Goal: Transaction & Acquisition: Purchase product/service

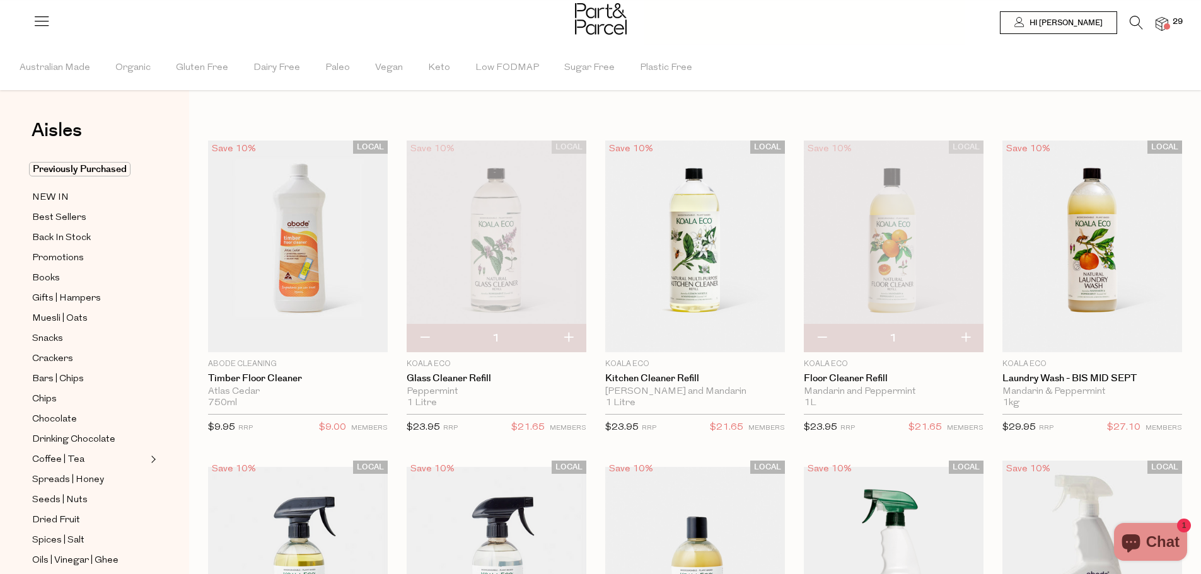
click at [1160, 25] on img at bounding box center [1161, 24] width 13 height 14
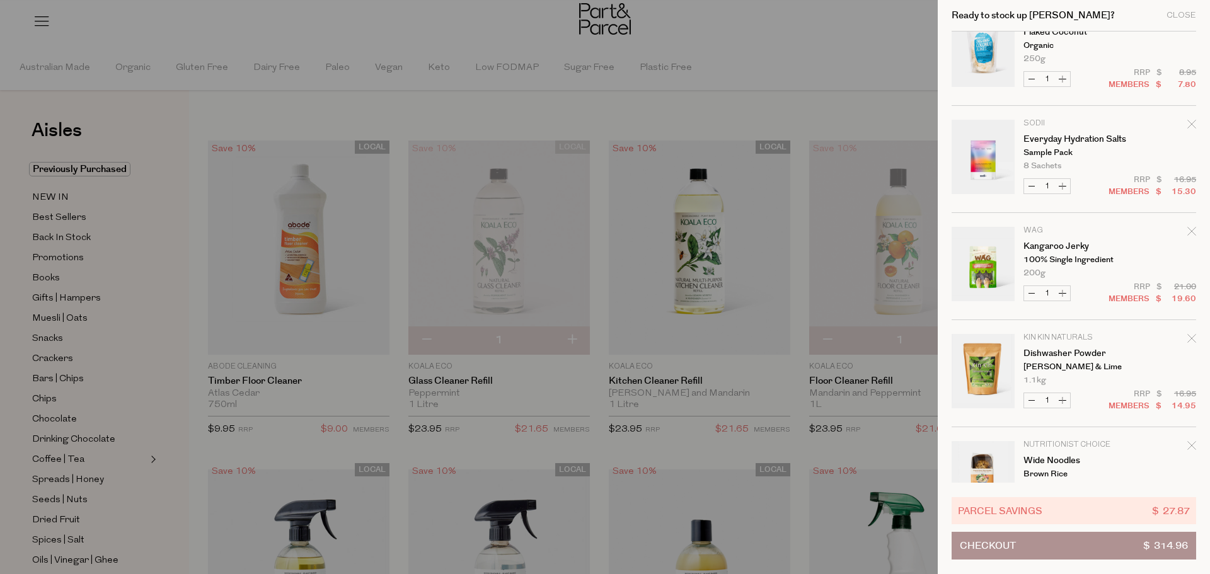
scroll to position [441, 0]
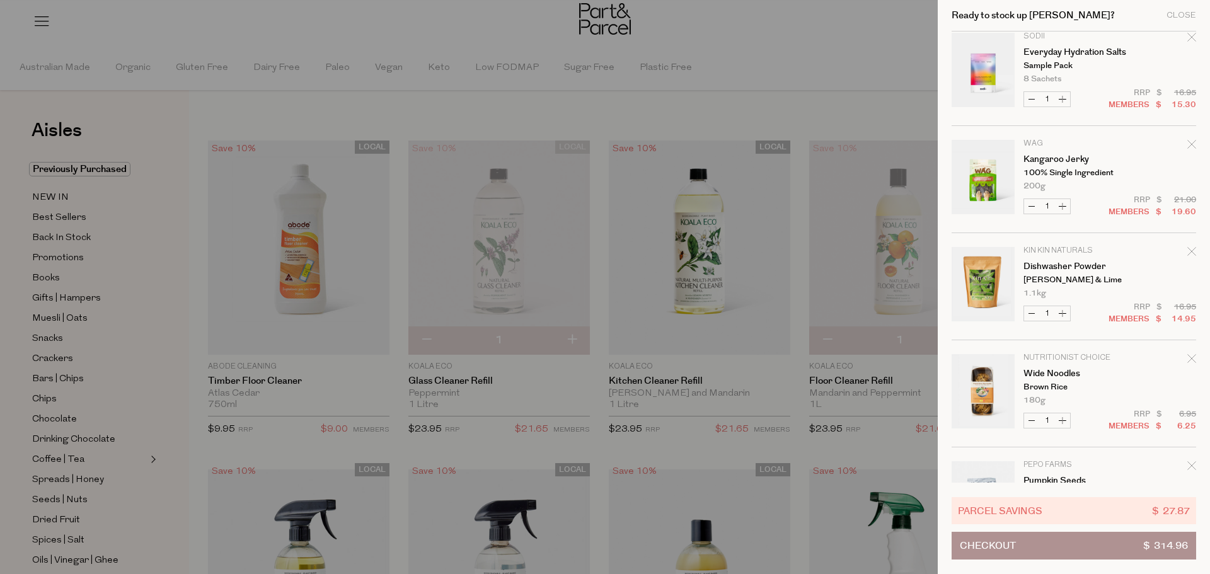
click at [875, 84] on div at bounding box center [605, 287] width 1210 height 574
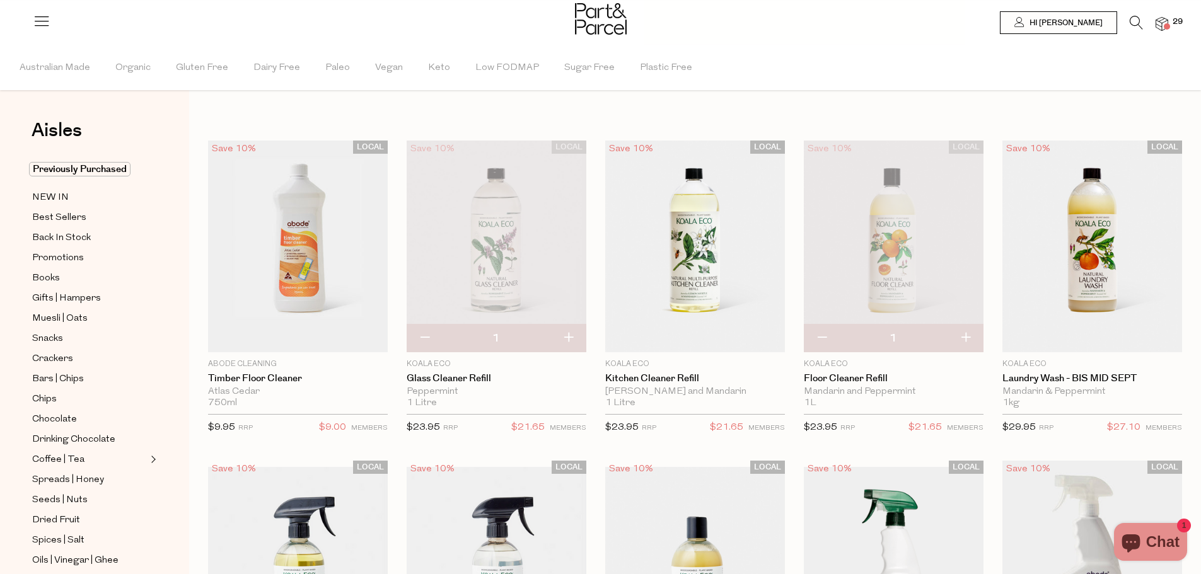
click at [1128, 20] on li at bounding box center [1130, 26] width 26 height 20
click at [1135, 21] on icon at bounding box center [1135, 23] width 13 height 14
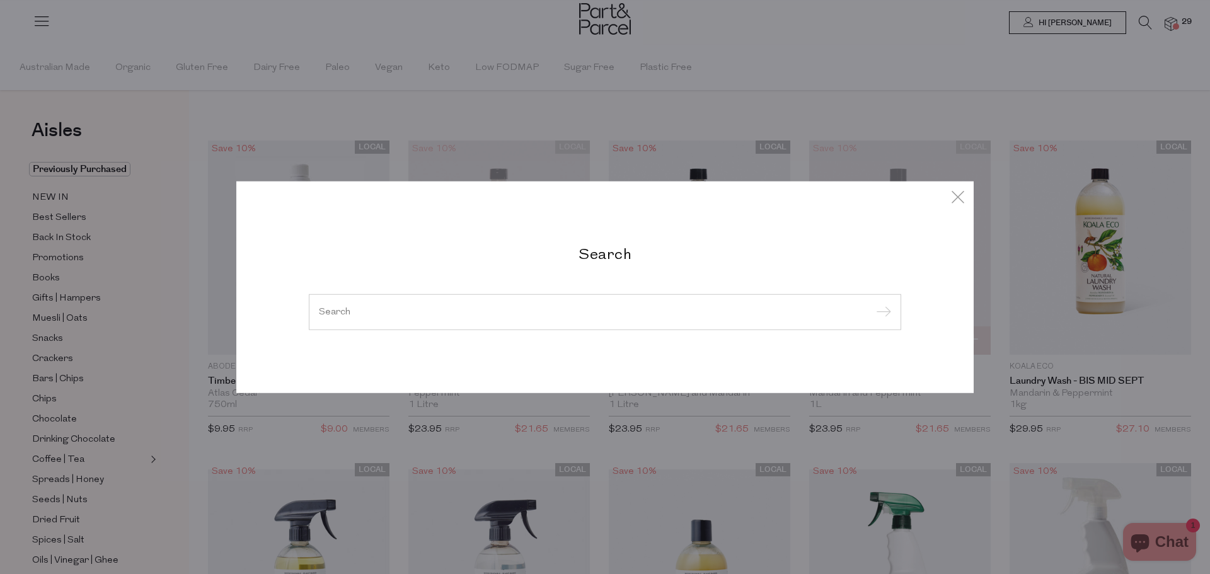
click at [482, 307] on input "search" at bounding box center [605, 311] width 572 height 9
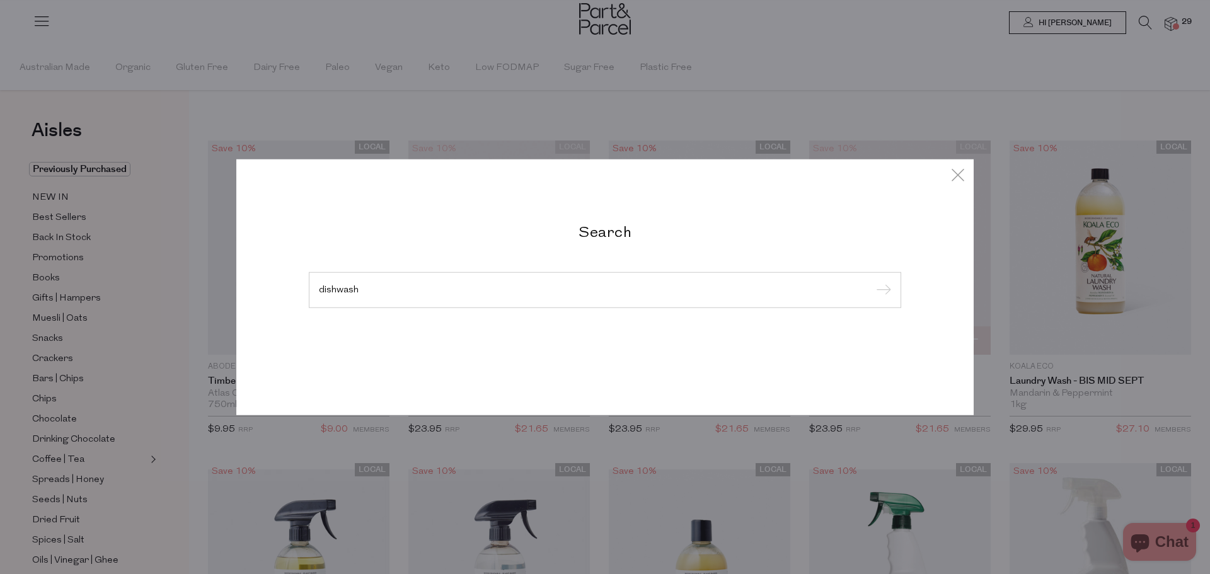
type input "dishwash"
click at [872, 281] on input "submit" at bounding box center [881, 290] width 19 height 19
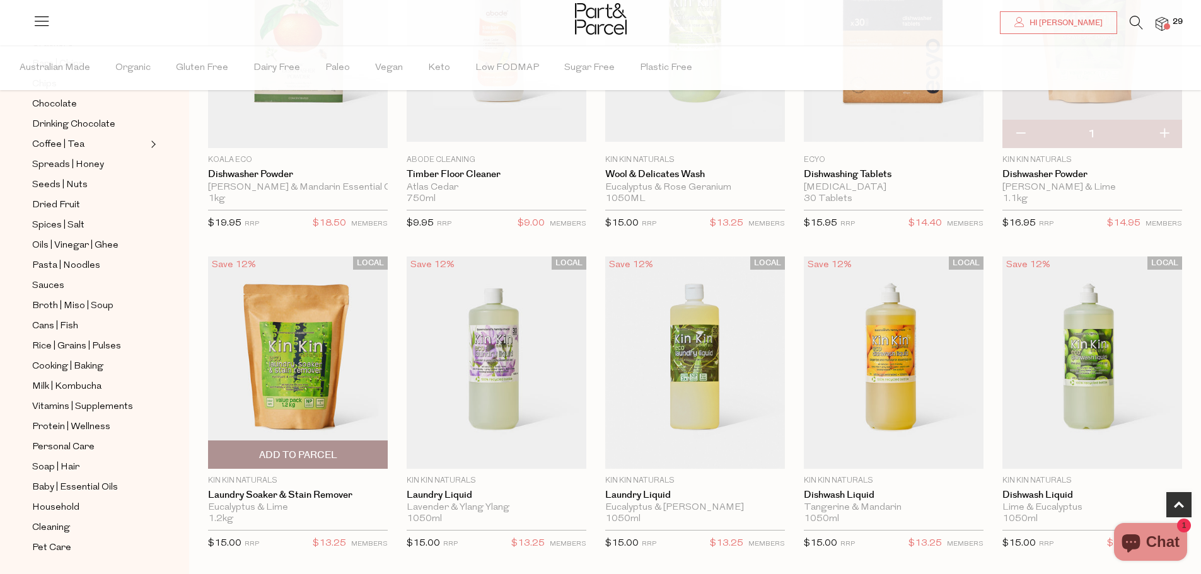
scroll to position [252, 0]
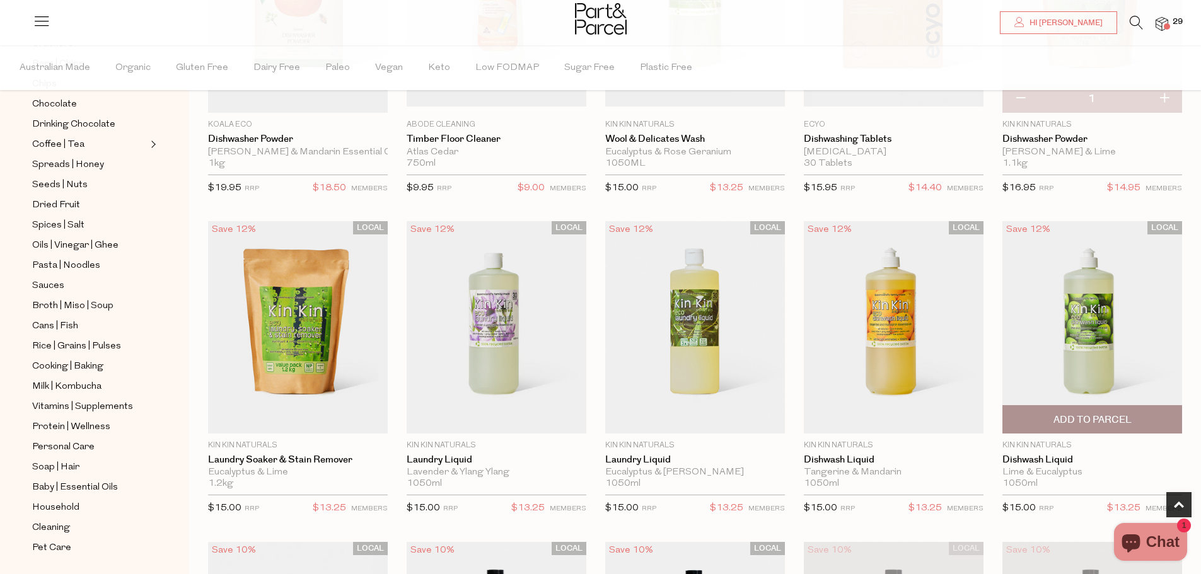
click at [1075, 420] on span "Add To Parcel" at bounding box center [1092, 419] width 78 height 13
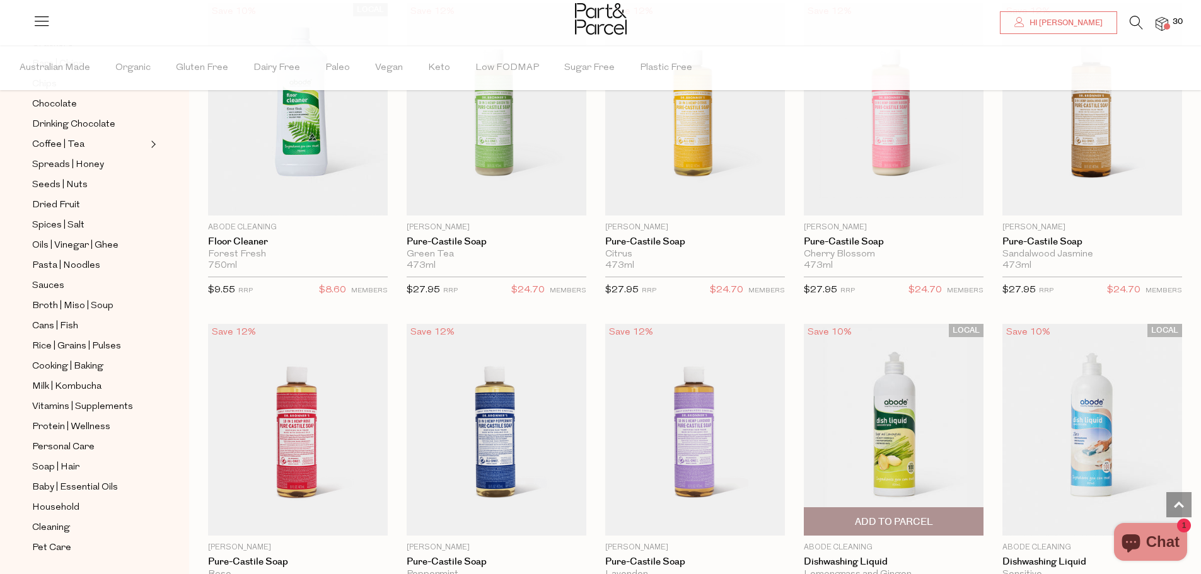
scroll to position [1702, 0]
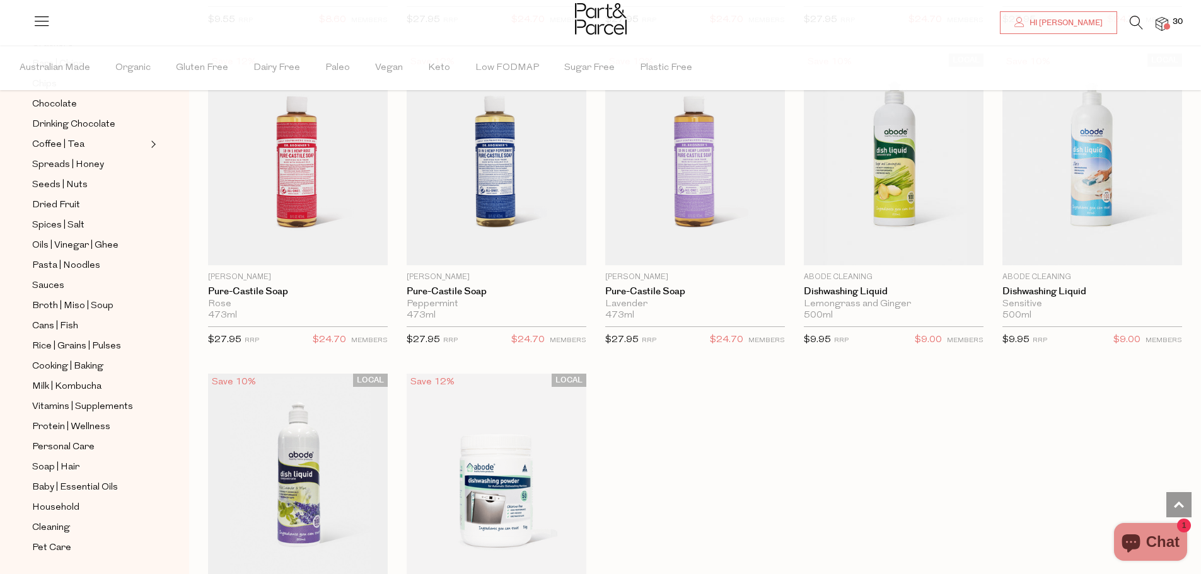
click at [1165, 23] on img at bounding box center [1161, 24] width 13 height 14
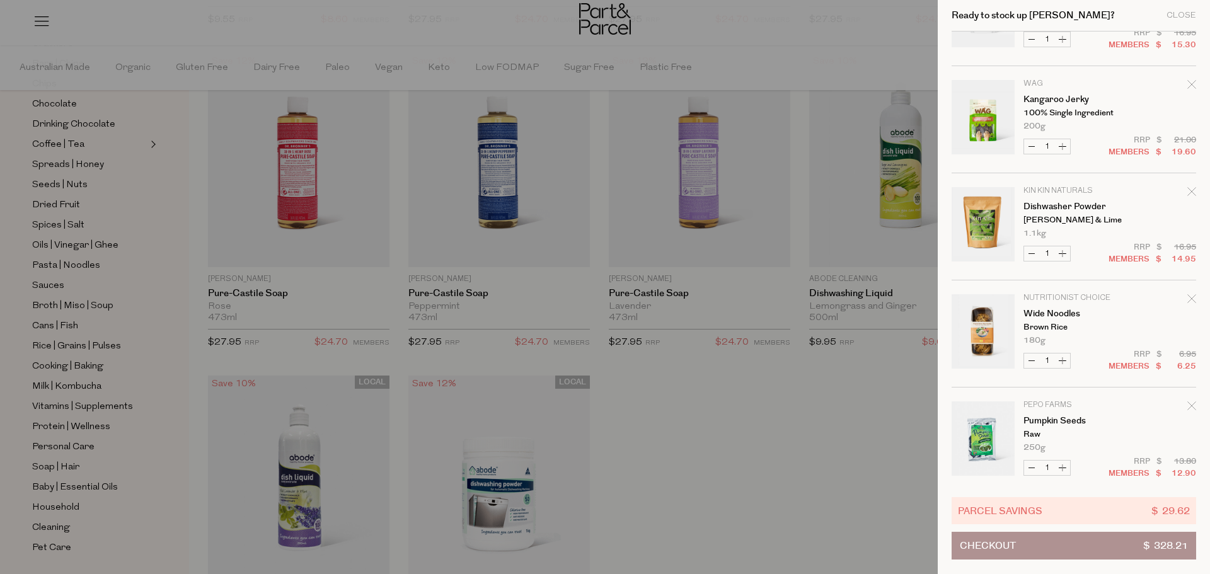
scroll to position [630, 0]
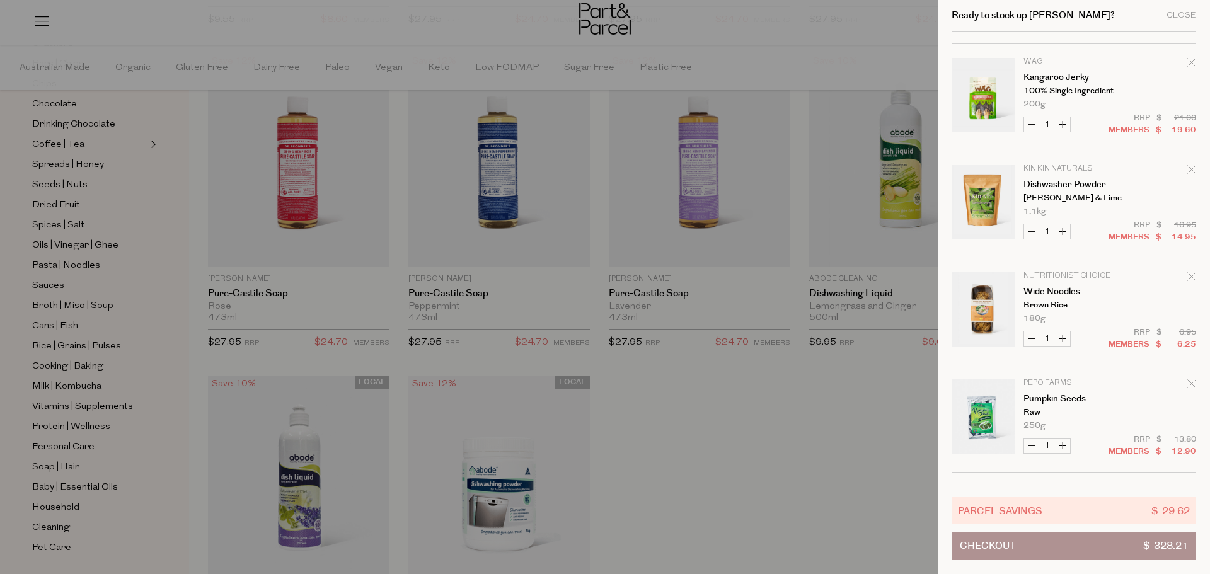
click at [1067, 233] on button "Increase Dishwasher Powder" at bounding box center [1062, 231] width 15 height 14
type input "2"
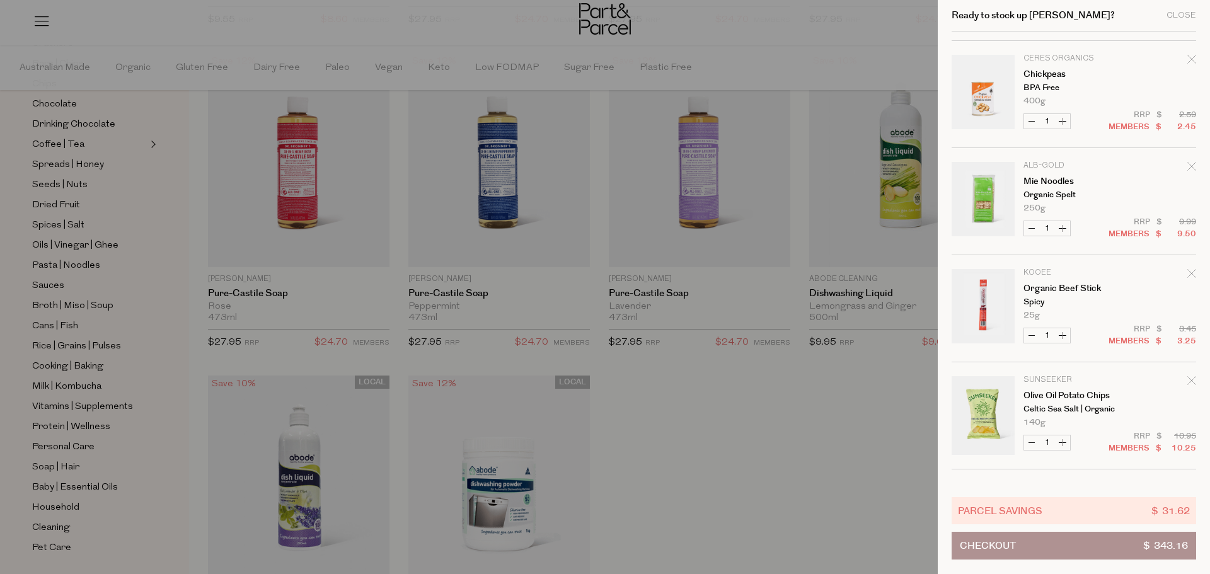
scroll to position [1387, 0]
click at [103, 322] on div at bounding box center [605, 287] width 1210 height 574
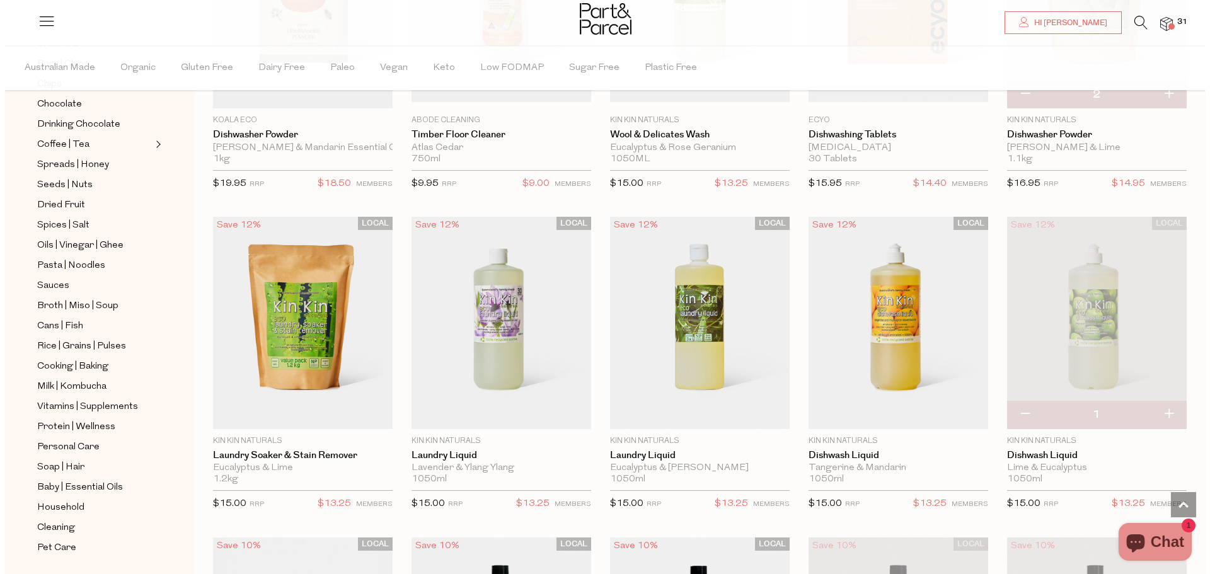
scroll to position [71, 0]
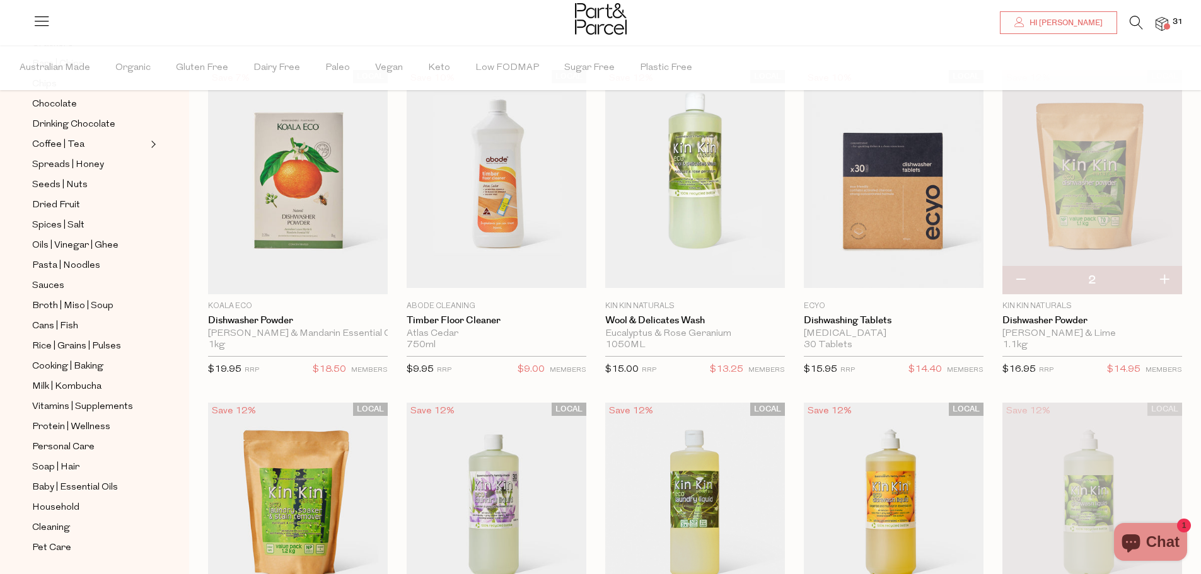
click at [1138, 25] on icon at bounding box center [1135, 23] width 13 height 14
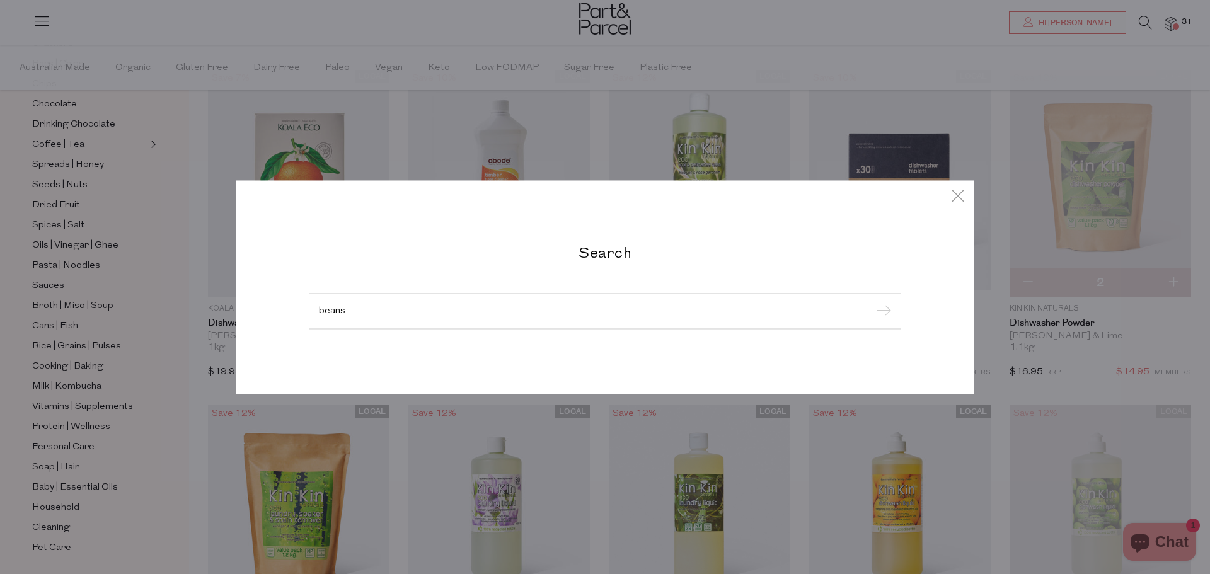
type input "beans"
click at [872, 303] on input "submit" at bounding box center [881, 312] width 19 height 19
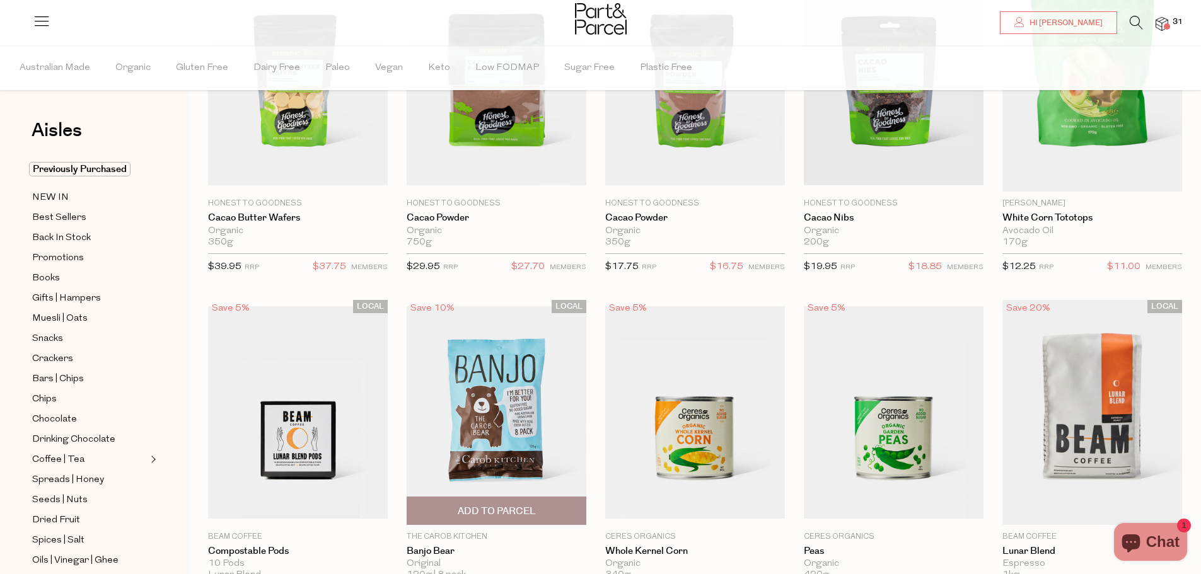
type input "2"
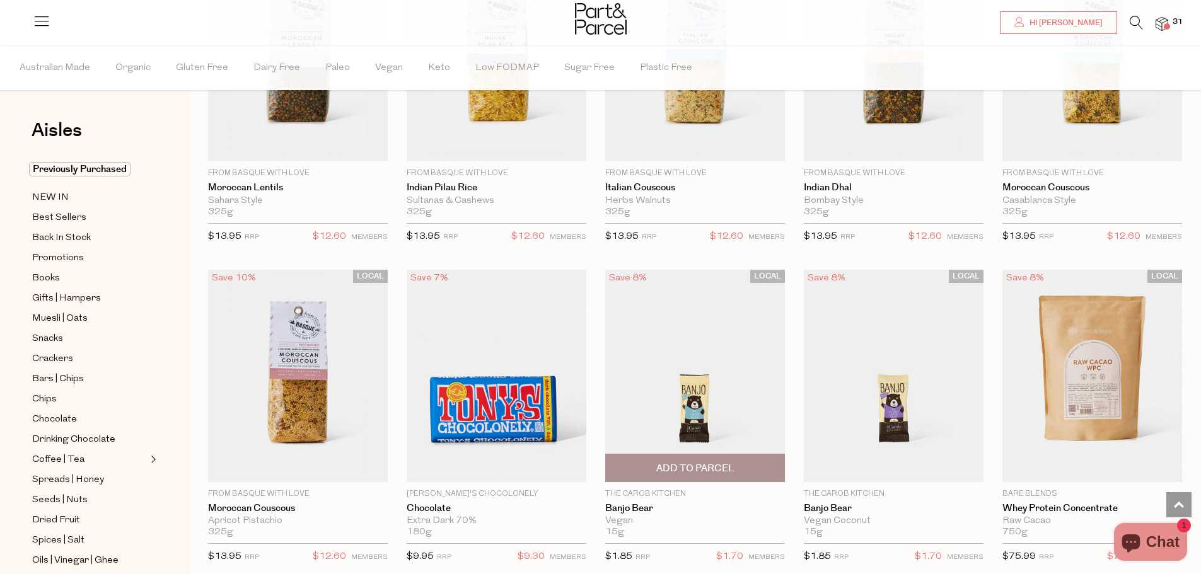
scroll to position [2458, 0]
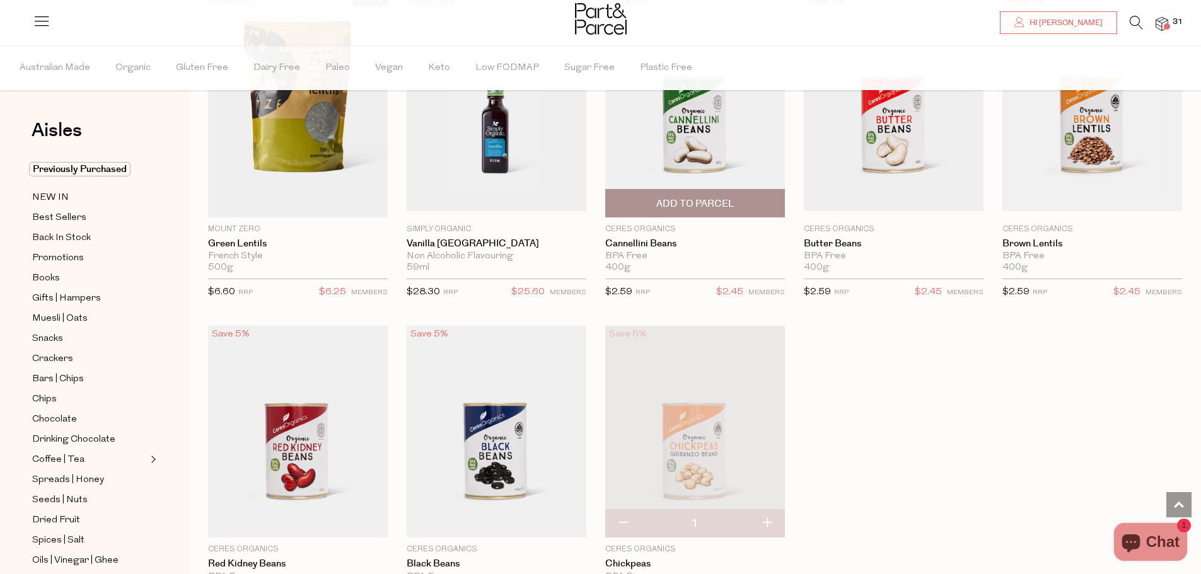
scroll to position [3738, 0]
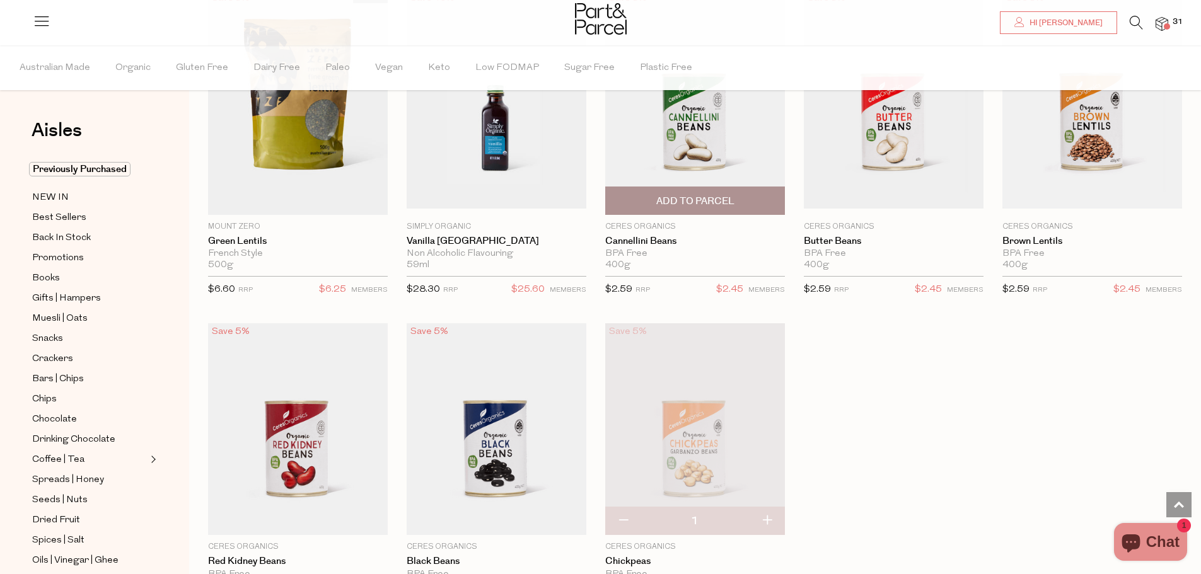
click at [734, 188] on span "Add To Parcel" at bounding box center [695, 200] width 172 height 27
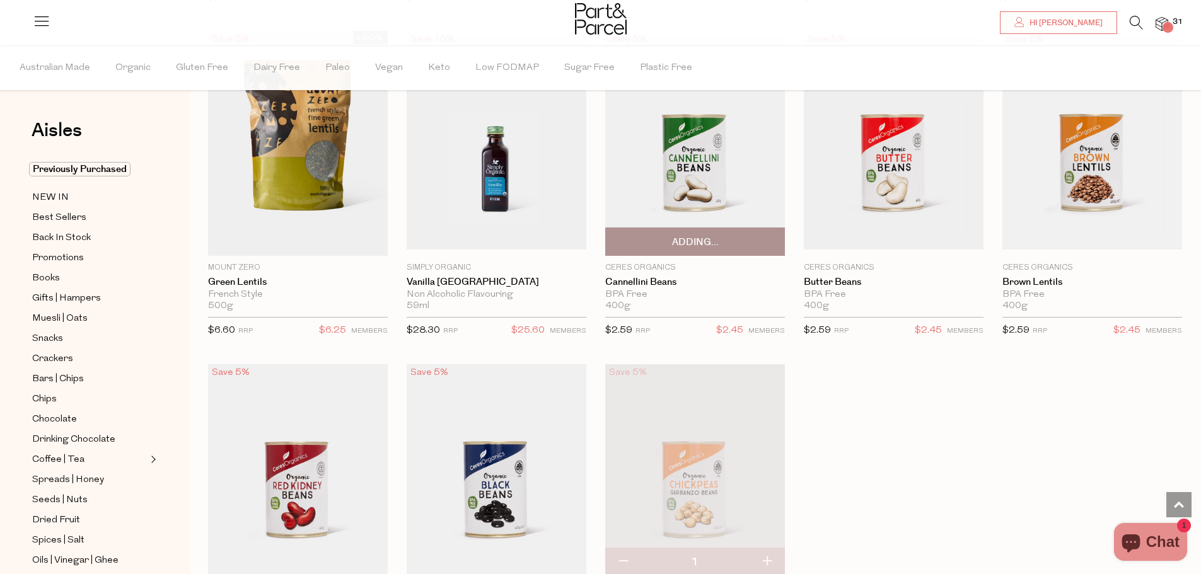
scroll to position [3675, 0]
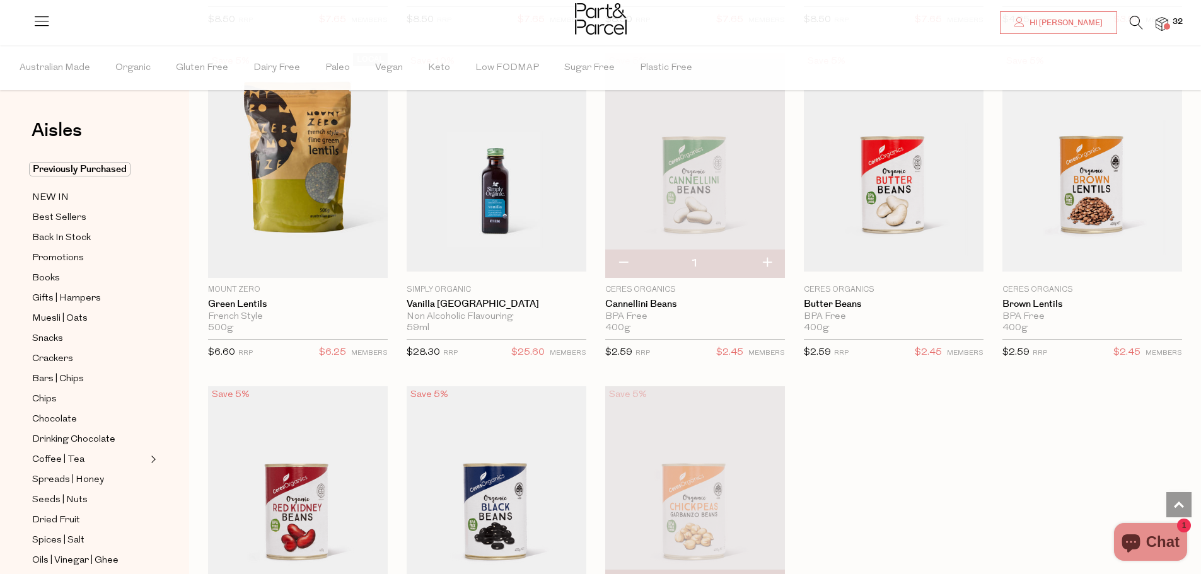
click at [763, 250] on button "button" at bounding box center [767, 264] width 36 height 28
type input "2"
click at [938, 255] on span "Add To Parcel" at bounding box center [893, 263] width 172 height 27
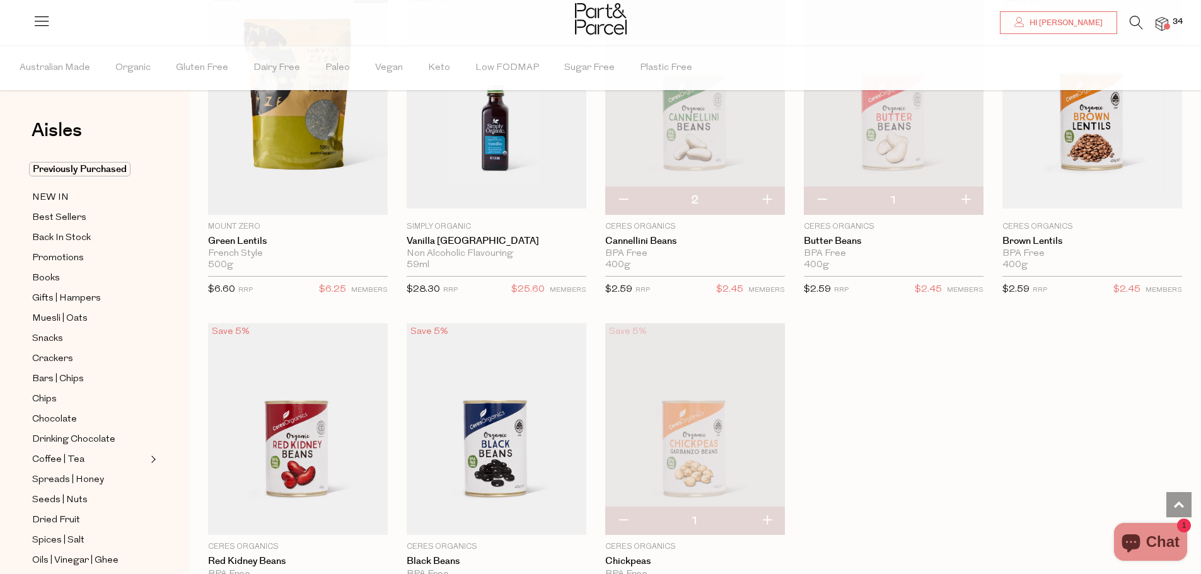
scroll to position [3801, 0]
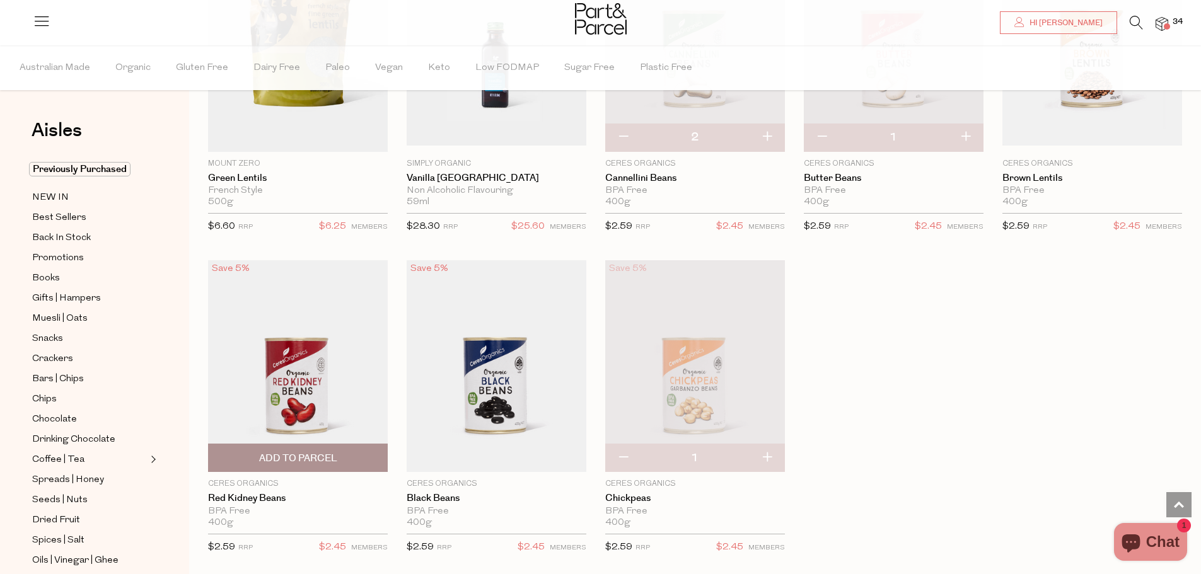
click at [305, 444] on span "Add To Parcel" at bounding box center [298, 457] width 172 height 27
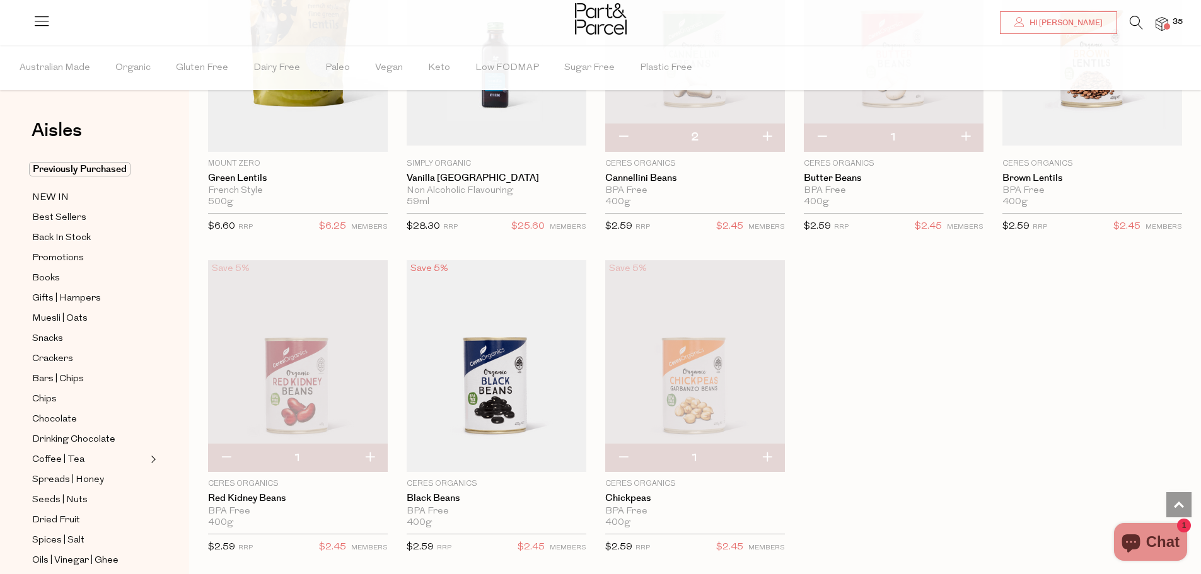
click at [373, 448] on button "button" at bounding box center [370, 458] width 36 height 28
type input "2"
click at [367, 448] on button "button" at bounding box center [370, 458] width 36 height 28
type input "3"
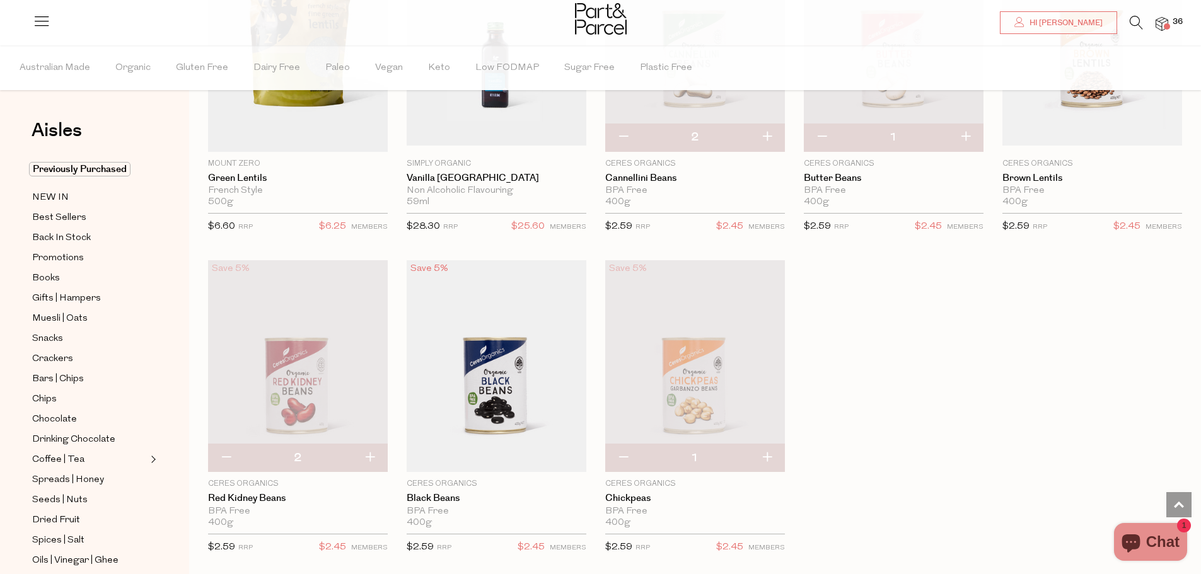
type input "3"
click at [758, 451] on button "button" at bounding box center [767, 458] width 36 height 28
type input "2"
click at [521, 444] on span "Add To Parcel" at bounding box center [496, 457] width 172 height 27
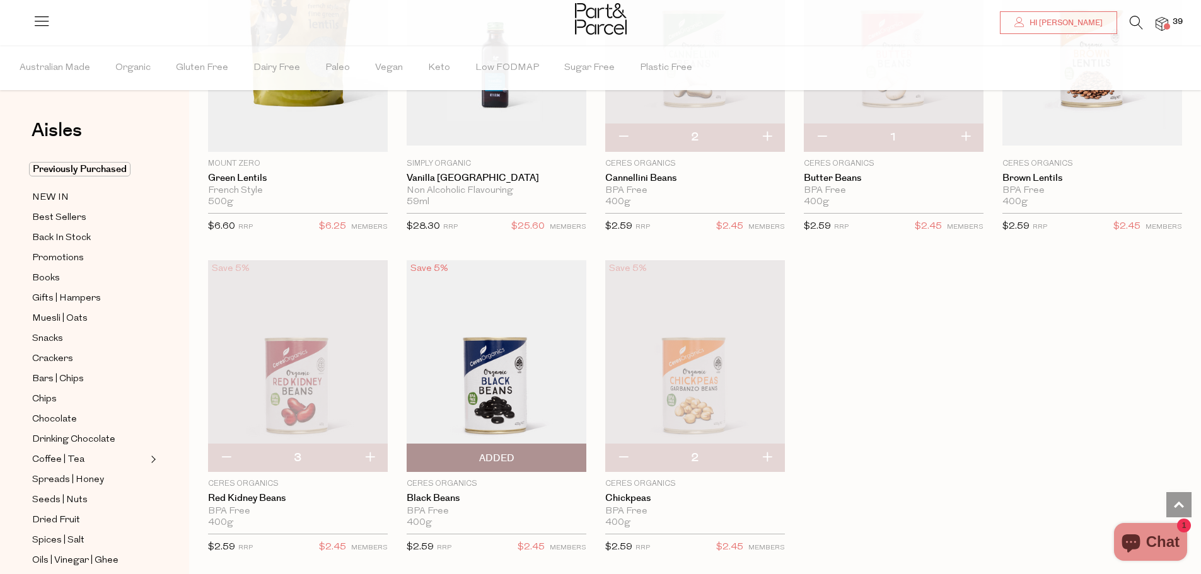
click at [0, 0] on button "button" at bounding box center [0, 0] width 0 height 0
type input "2"
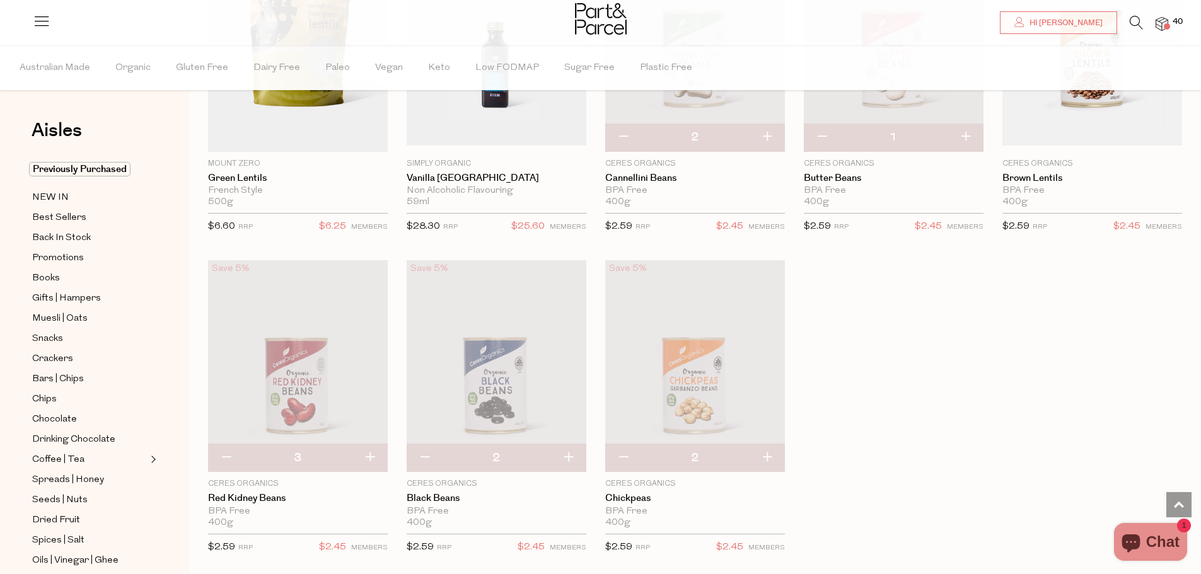
click at [566, 448] on button "button" at bounding box center [568, 458] width 36 height 28
type input "3"
click at [765, 449] on button "button" at bounding box center [767, 458] width 36 height 28
type input "3"
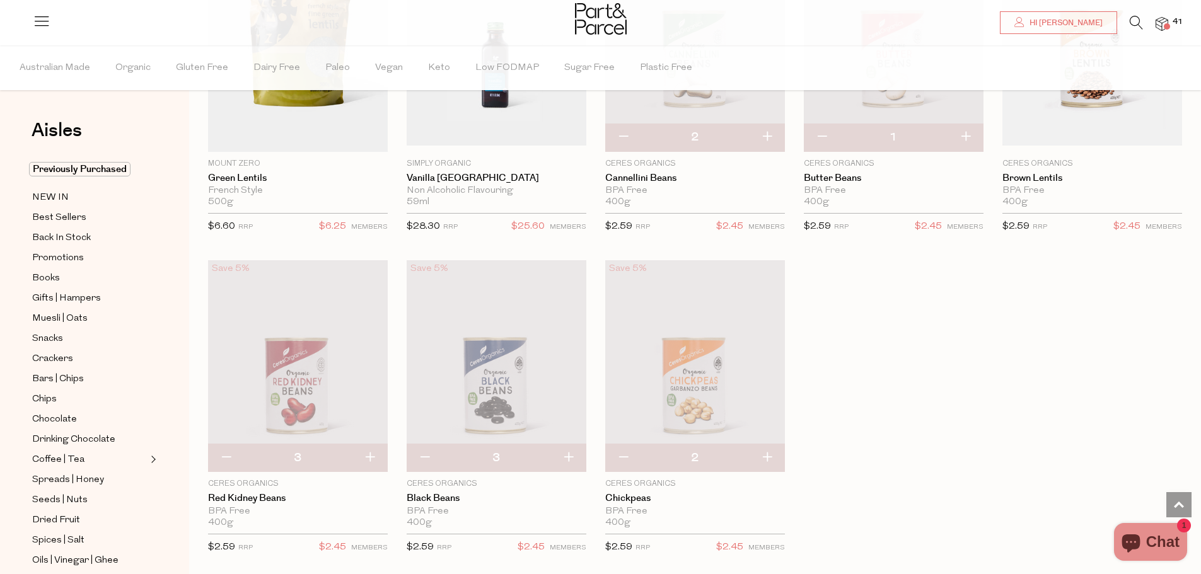
type input "3"
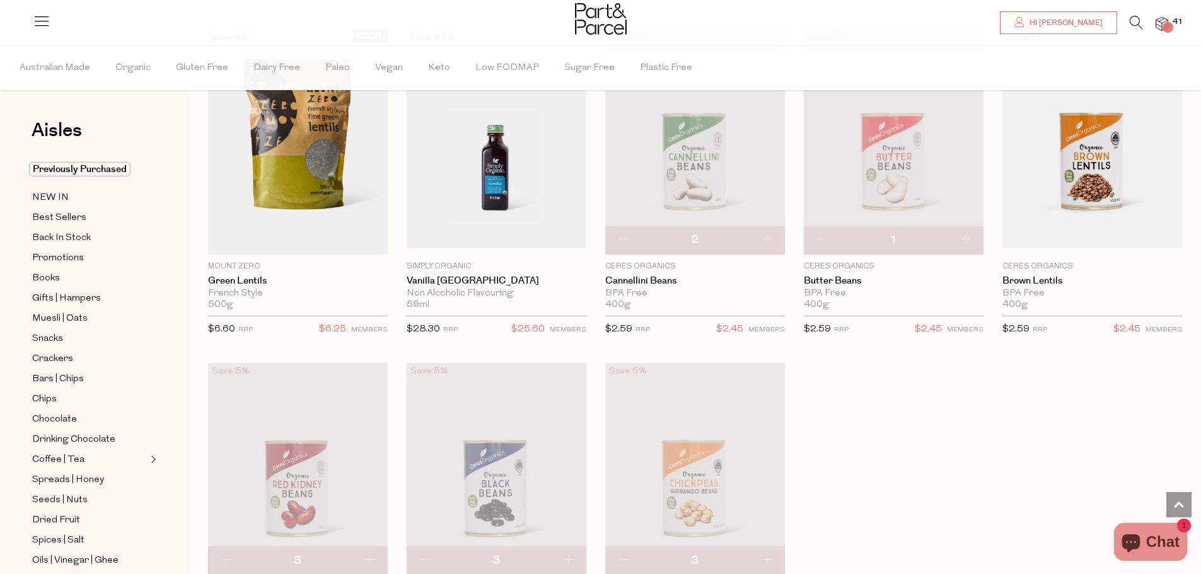
scroll to position [3612, 0]
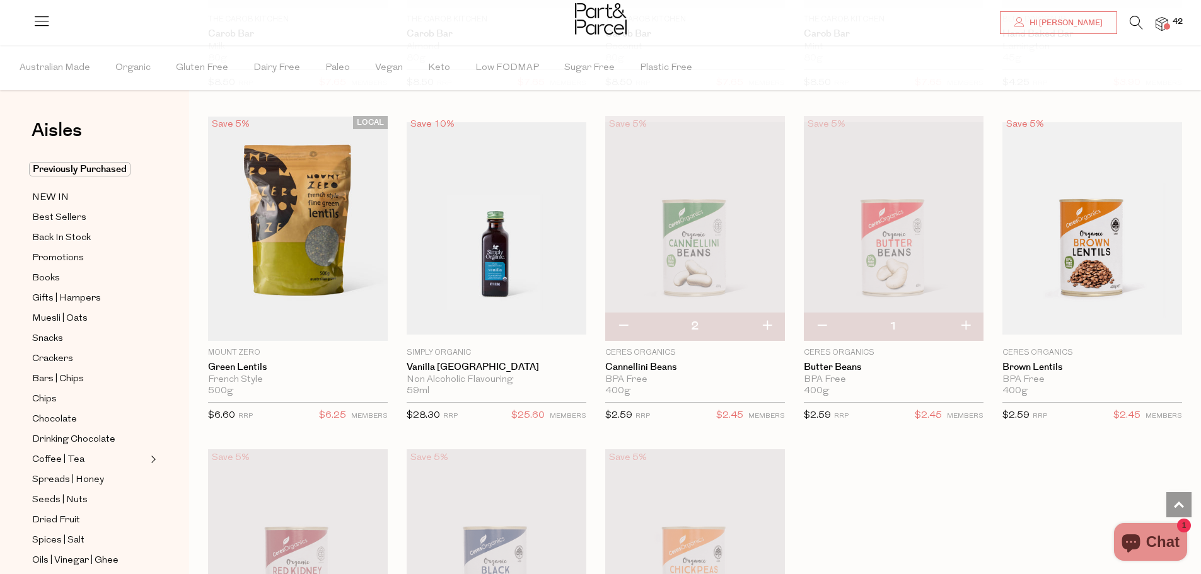
click at [1164, 22] on img at bounding box center [1161, 24] width 13 height 14
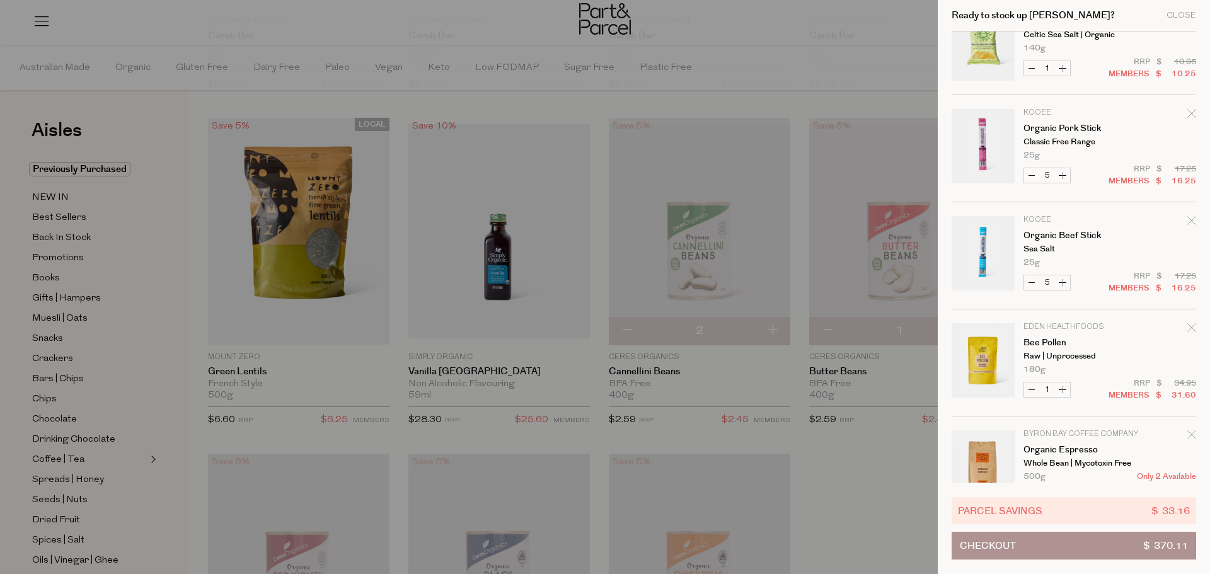
scroll to position [2164, 0]
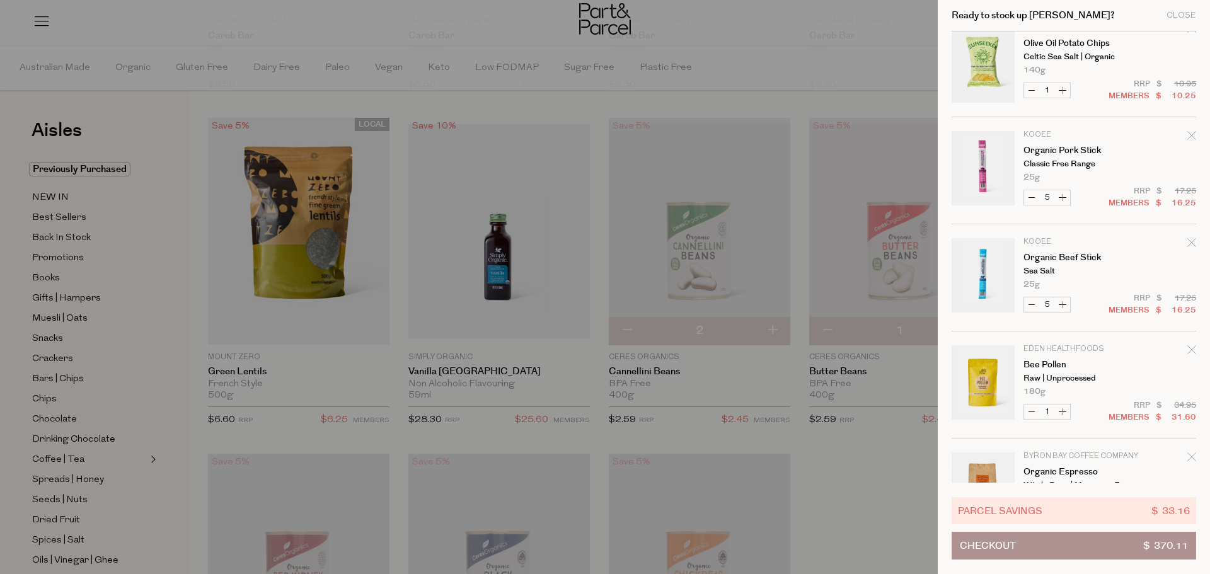
click at [1065, 304] on button "Increase Organic Beef Stick" at bounding box center [1062, 304] width 15 height 14
type input "6"
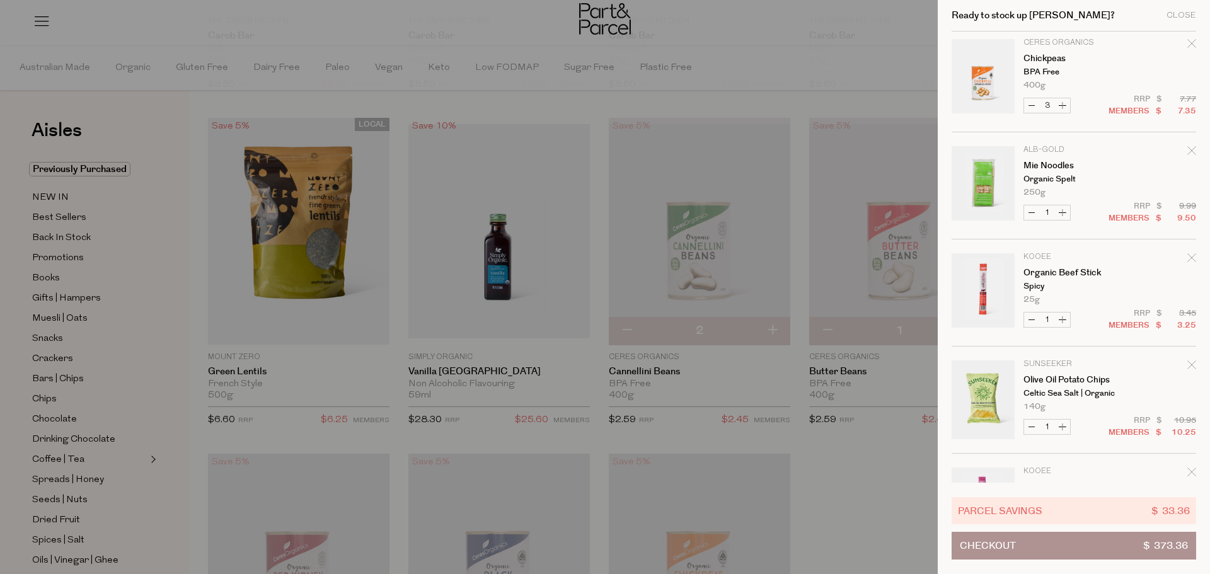
scroll to position [2080, 0]
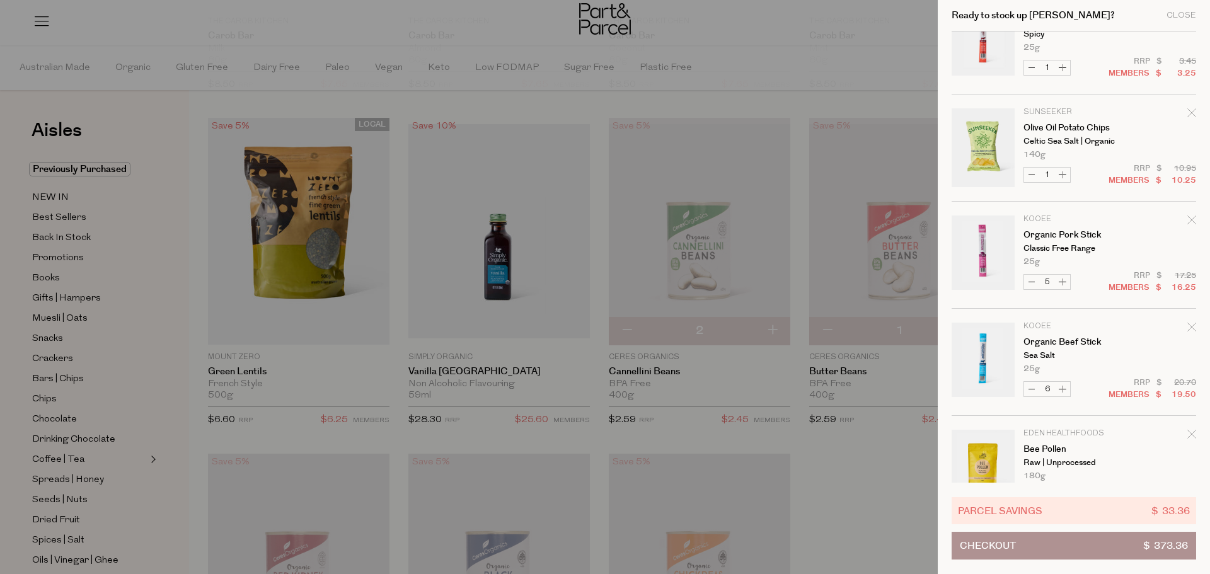
click at [868, 450] on div at bounding box center [605, 287] width 1210 height 574
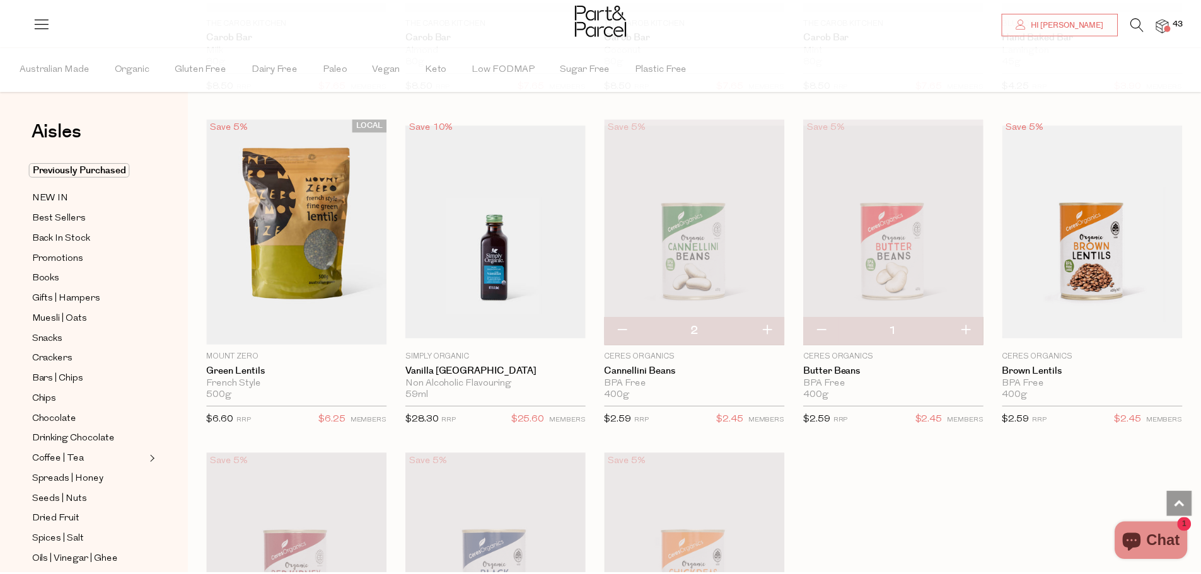
scroll to position [3966, 0]
